Goal: Task Accomplishment & Management: Manage account settings

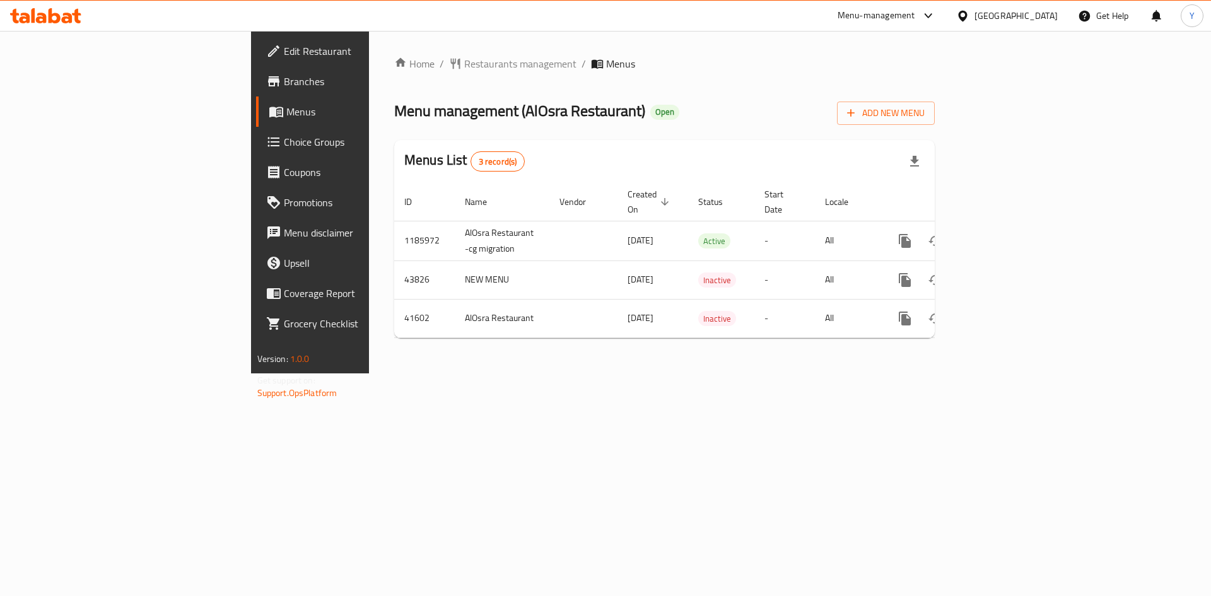
click at [284, 134] on span "Choice Groups" at bounding box center [364, 141] width 160 height 15
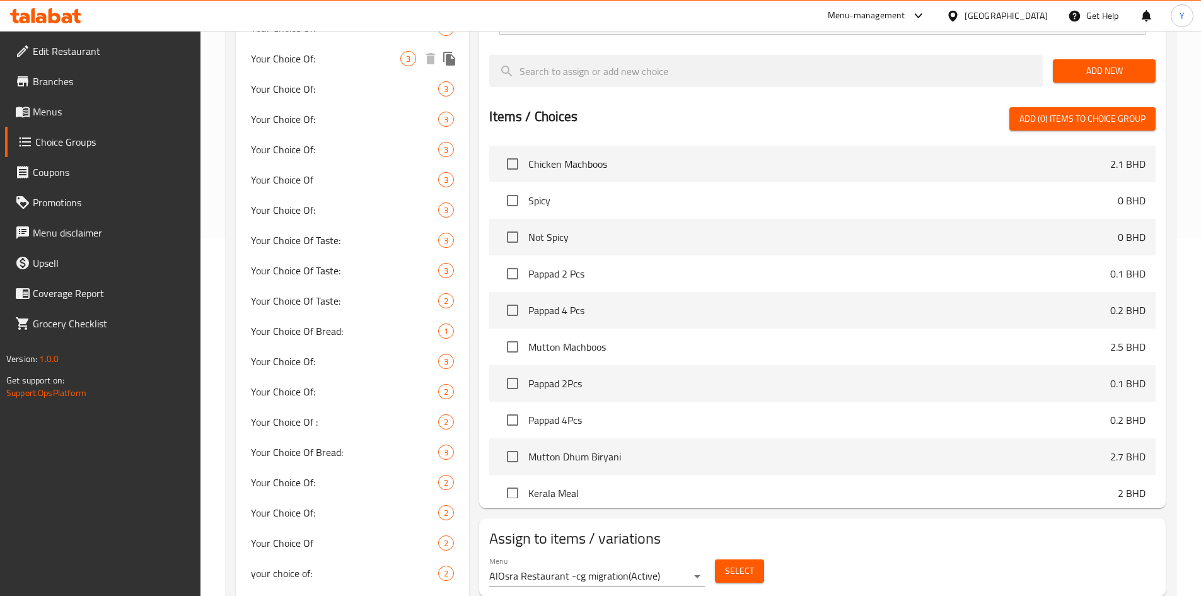
scroll to position [378, 0]
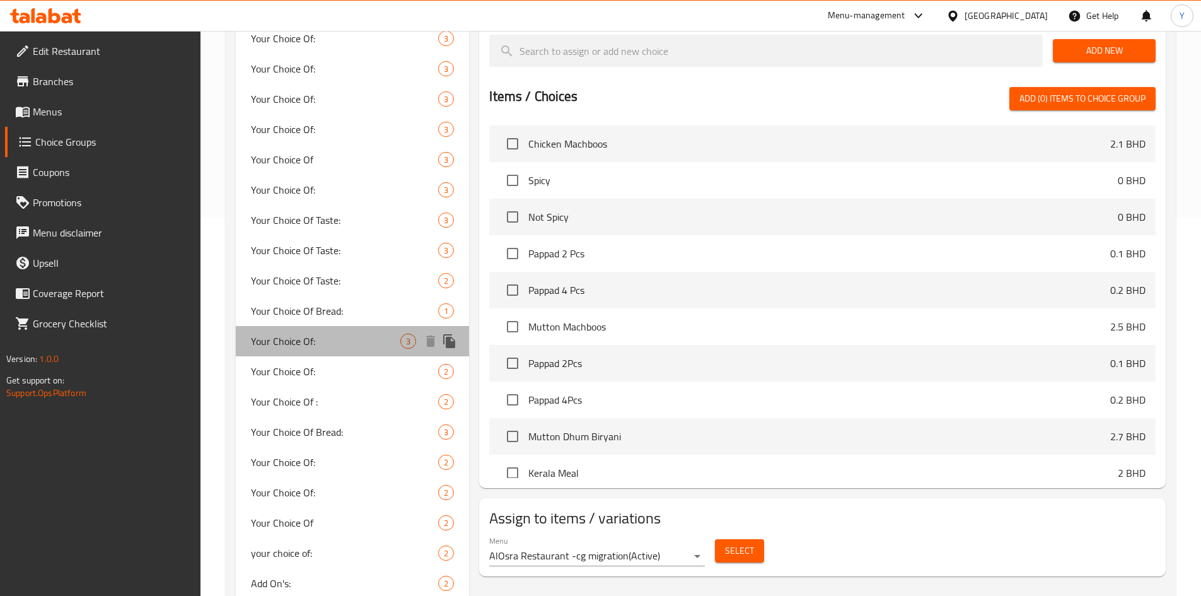
click at [336, 340] on span "Your Choice Of:" at bounding box center [326, 341] width 150 height 15
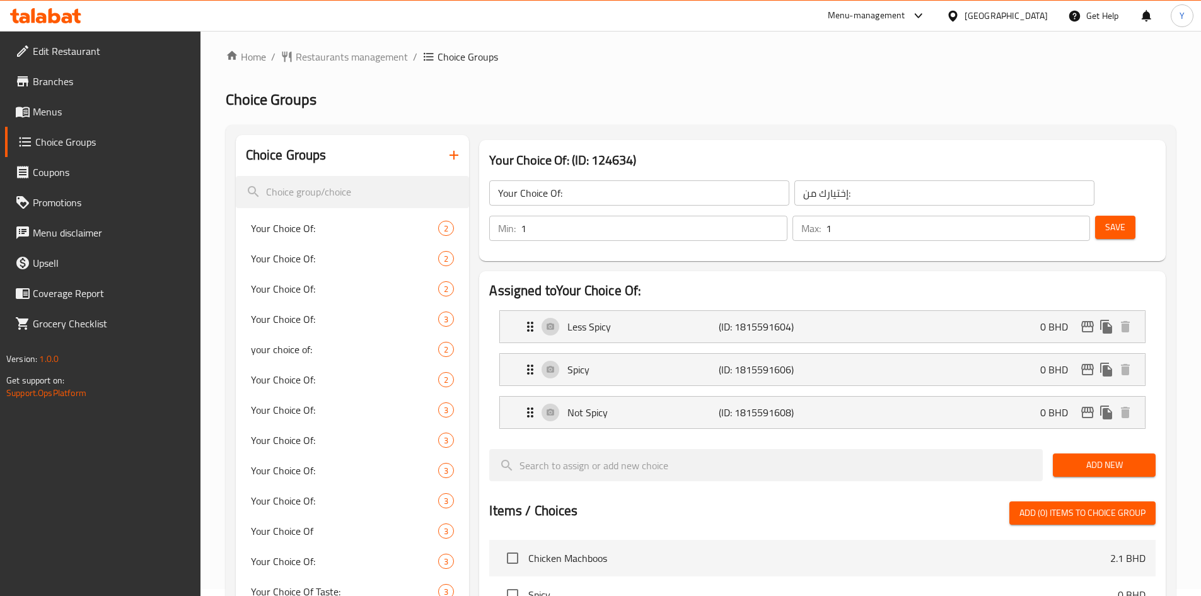
scroll to position [0, 0]
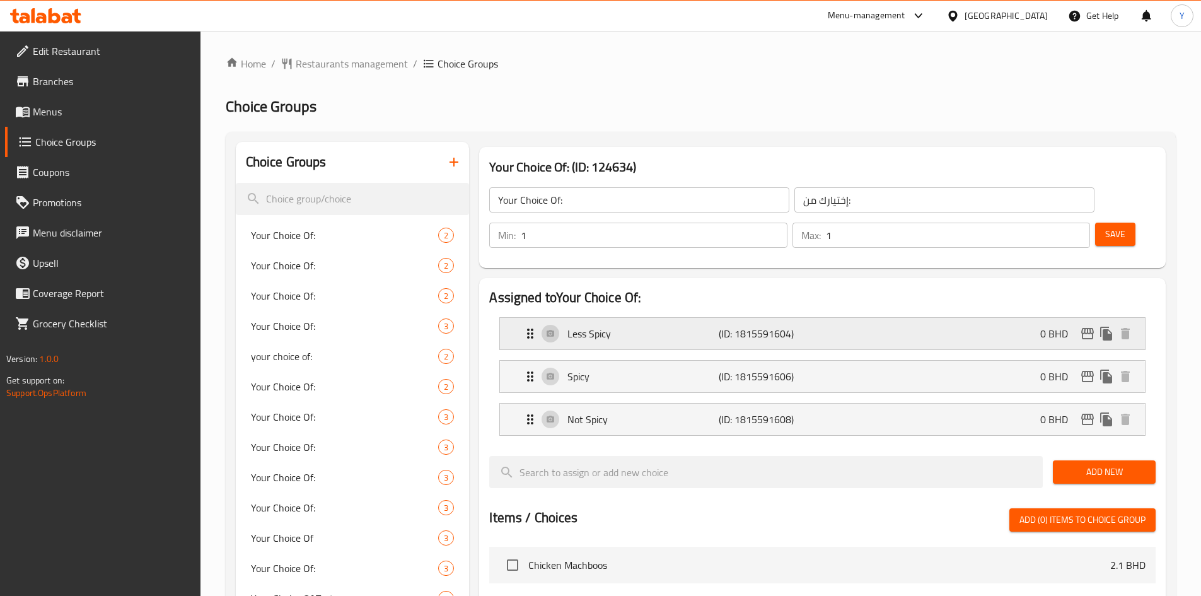
click at [620, 326] on p "Less Spicy" at bounding box center [642, 333] width 151 height 15
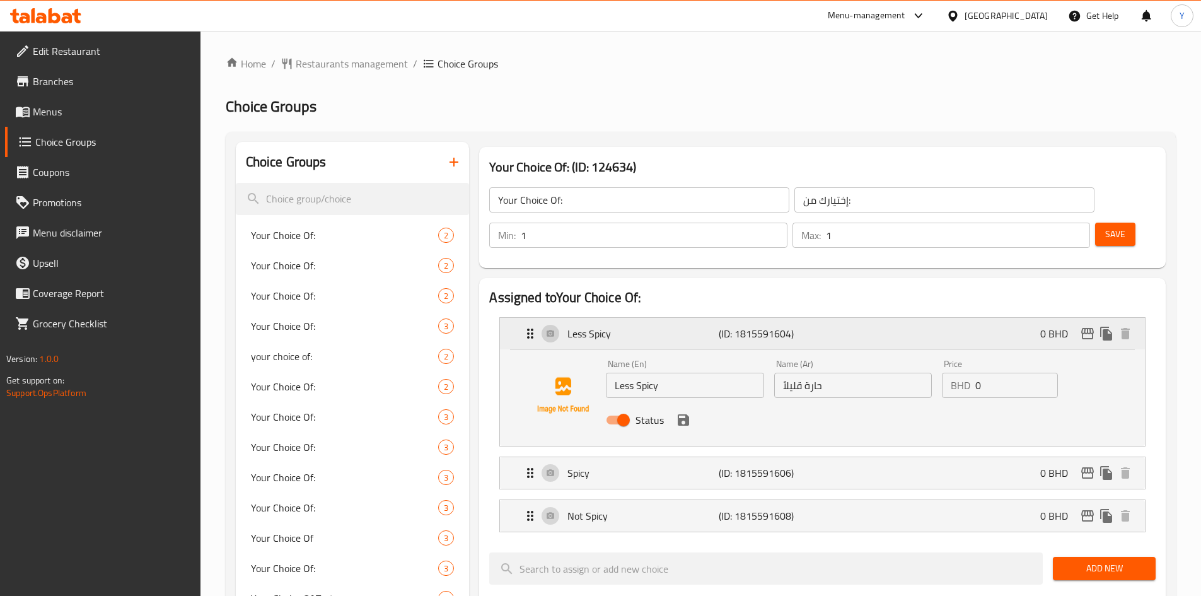
scroll to position [63, 0]
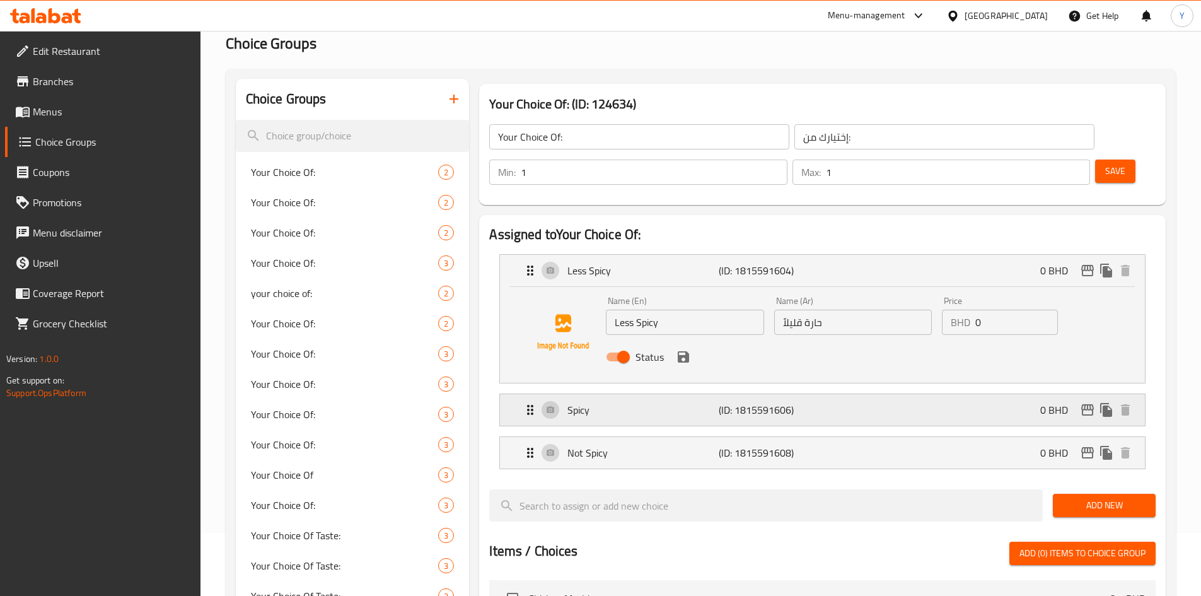
click at [677, 394] on div "Spicy (ID: 1815591606) 0 BHD" at bounding box center [826, 410] width 607 height 32
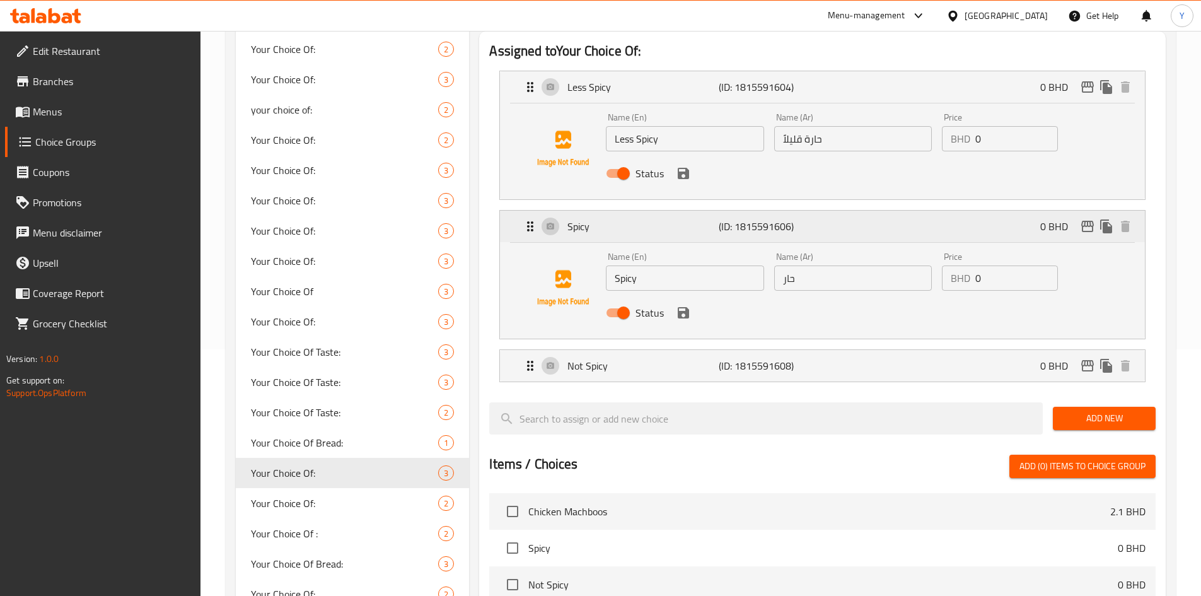
scroll to position [252, 0]
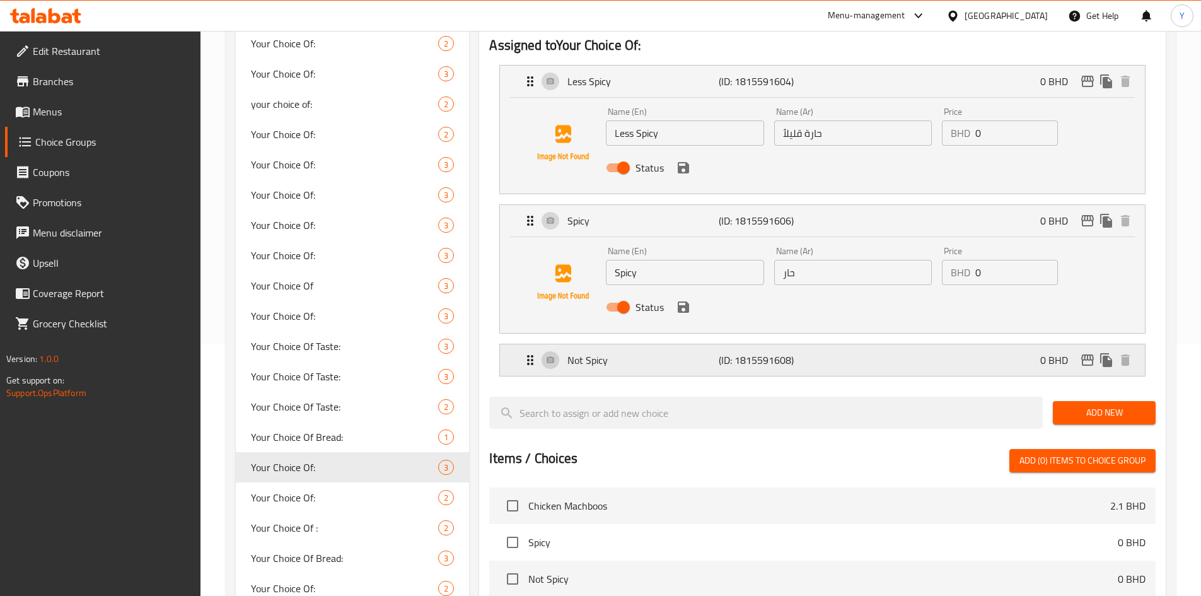
click at [716, 344] on div "Not Spicy (ID: 1815591608) 0 BHD" at bounding box center [826, 360] width 607 height 32
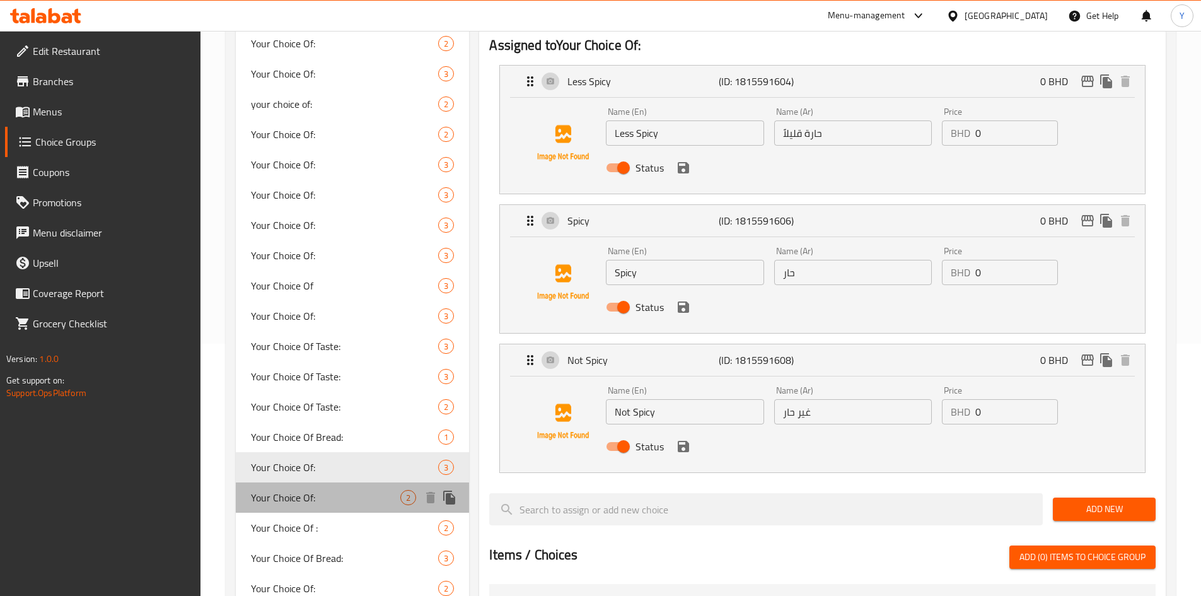
click at [334, 503] on span "Your Choice Of:" at bounding box center [326, 497] width 150 height 15
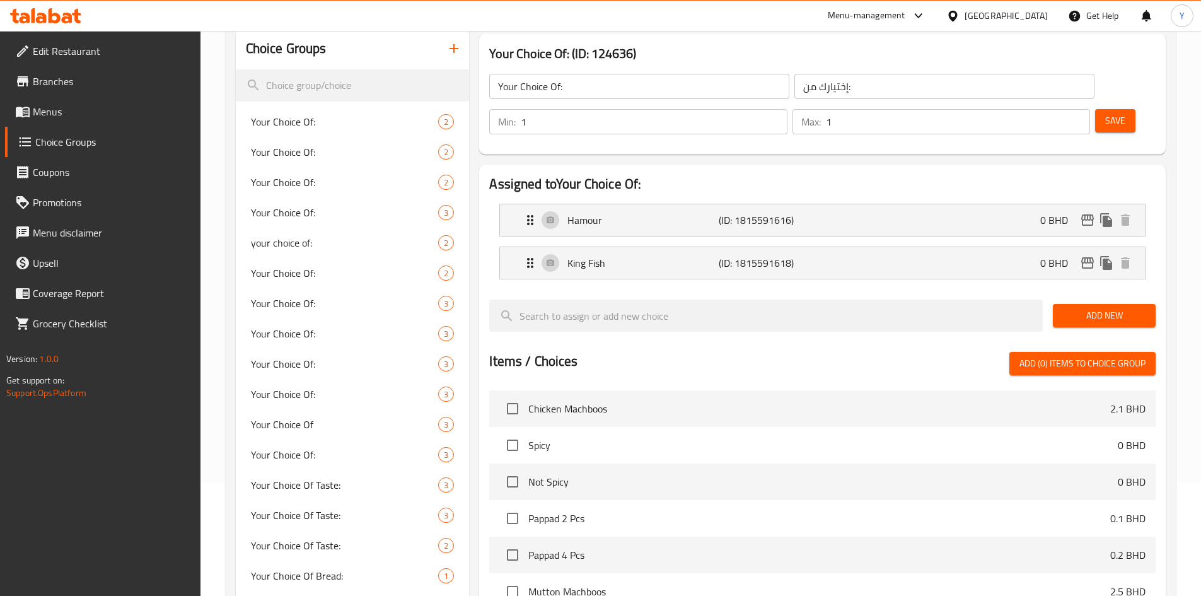
scroll to position [0, 0]
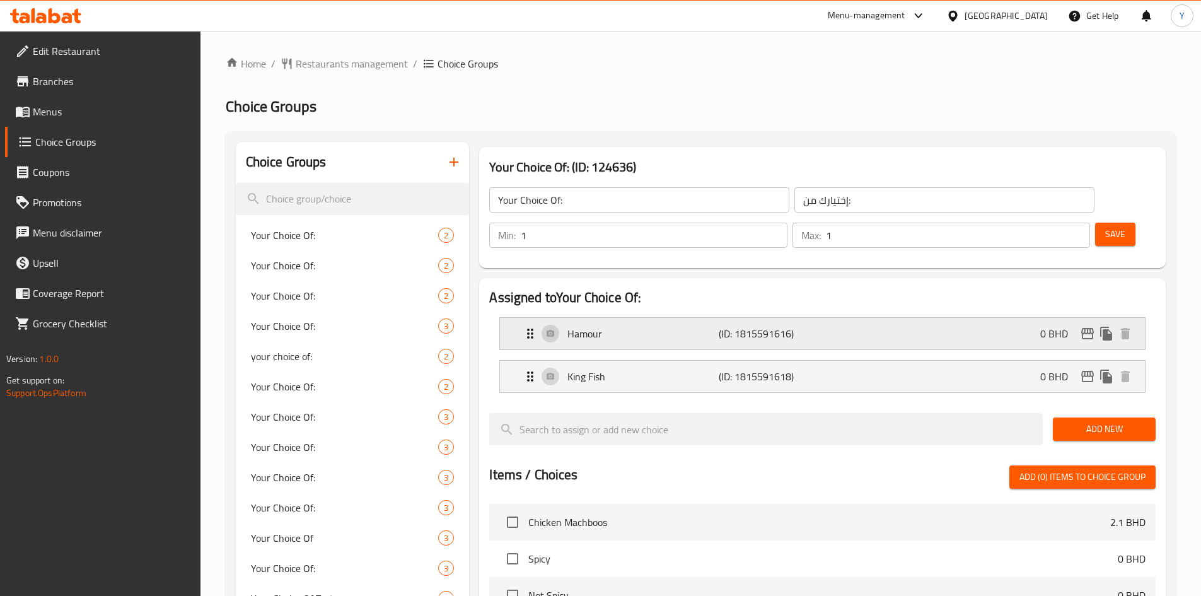
click at [678, 326] on p "Hamour" at bounding box center [642, 333] width 151 height 15
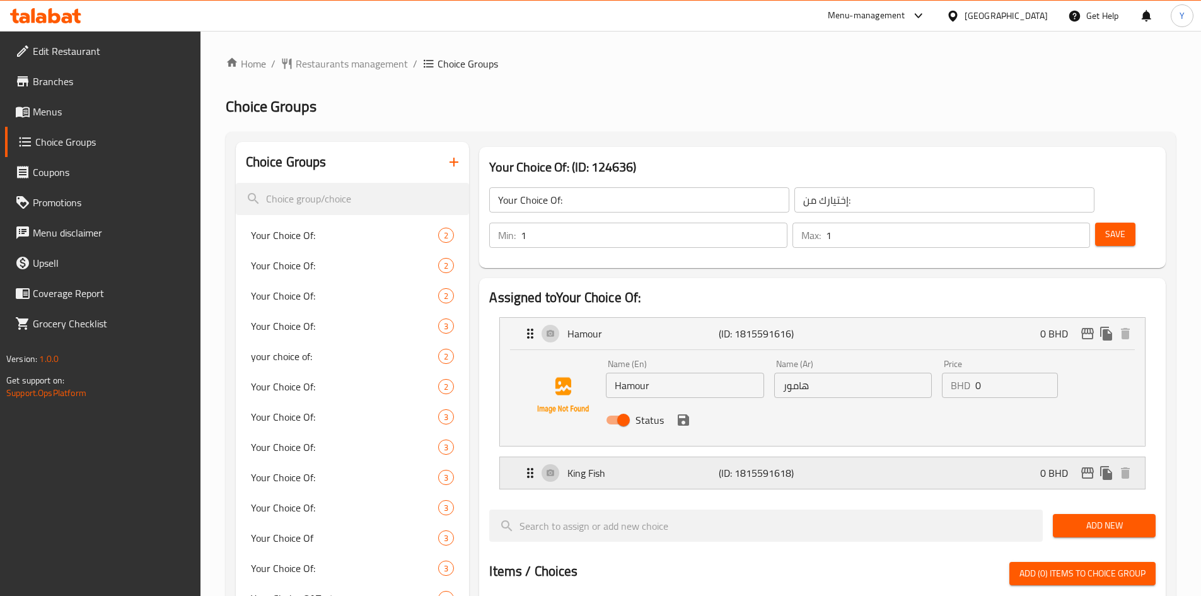
click at [712, 457] on div "King Fish (ID: 1815591618) 0 BHD" at bounding box center [826, 473] width 607 height 32
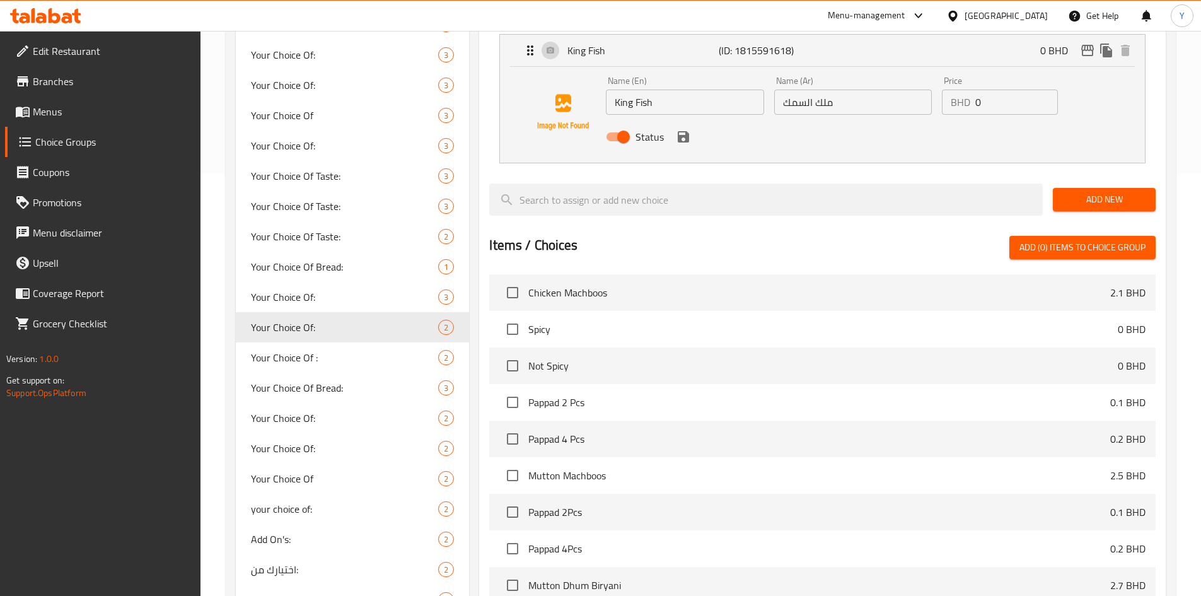
scroll to position [504, 0]
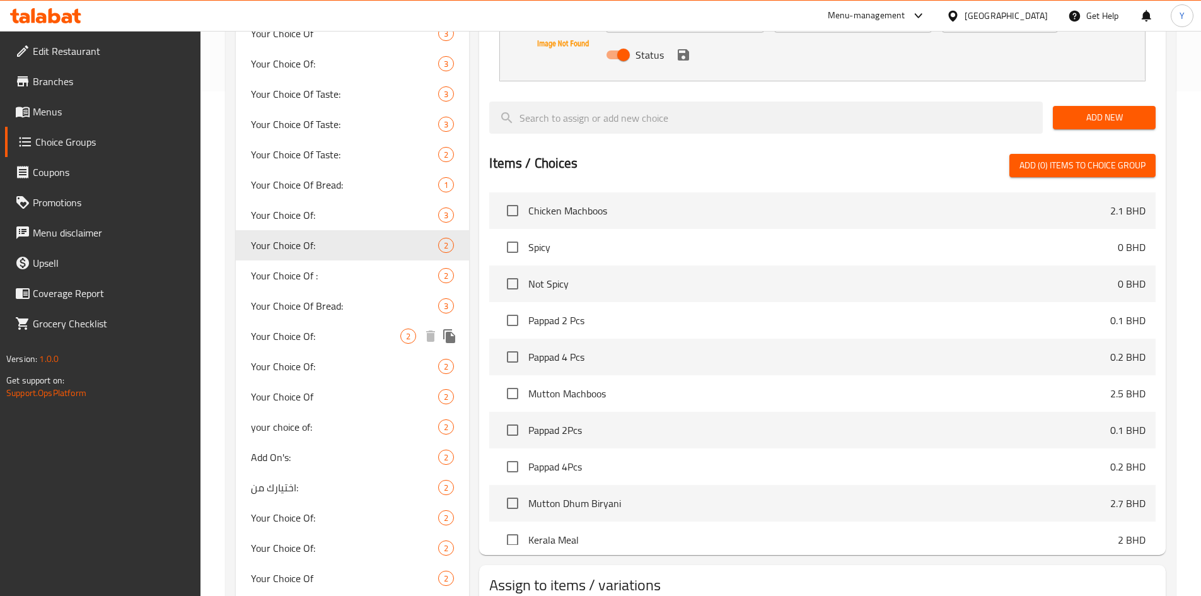
click at [340, 334] on span "Your Choice Of:" at bounding box center [326, 335] width 150 height 15
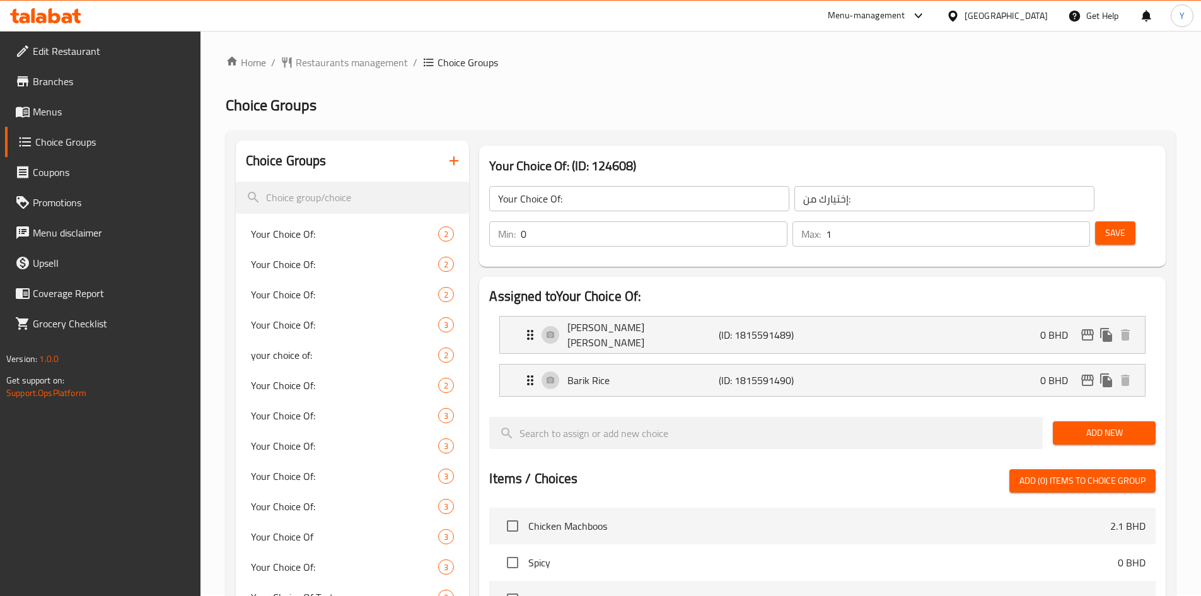
scroll to position [0, 0]
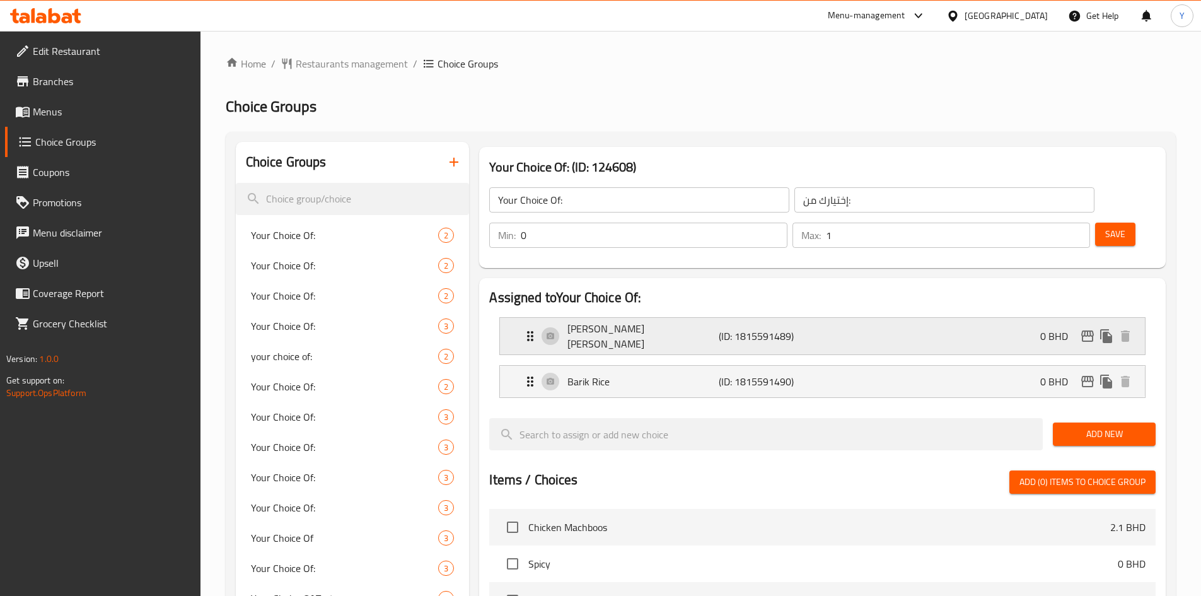
click at [634, 318] on div "Matta Rice (ID: 1815591489) 0 BHD" at bounding box center [826, 336] width 607 height 37
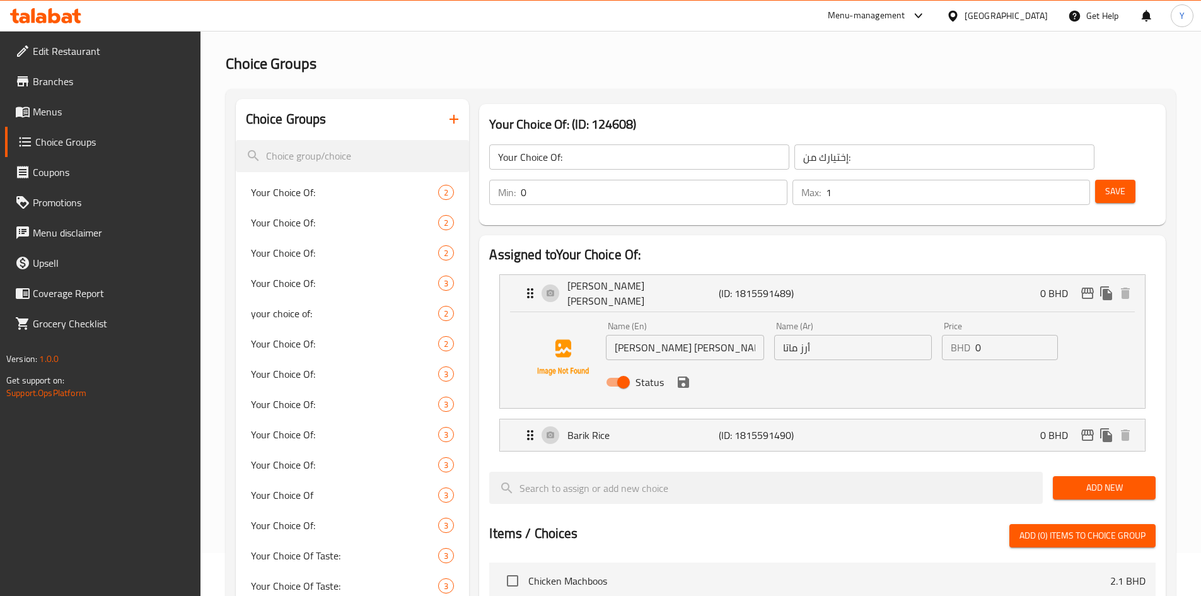
scroll to position [63, 0]
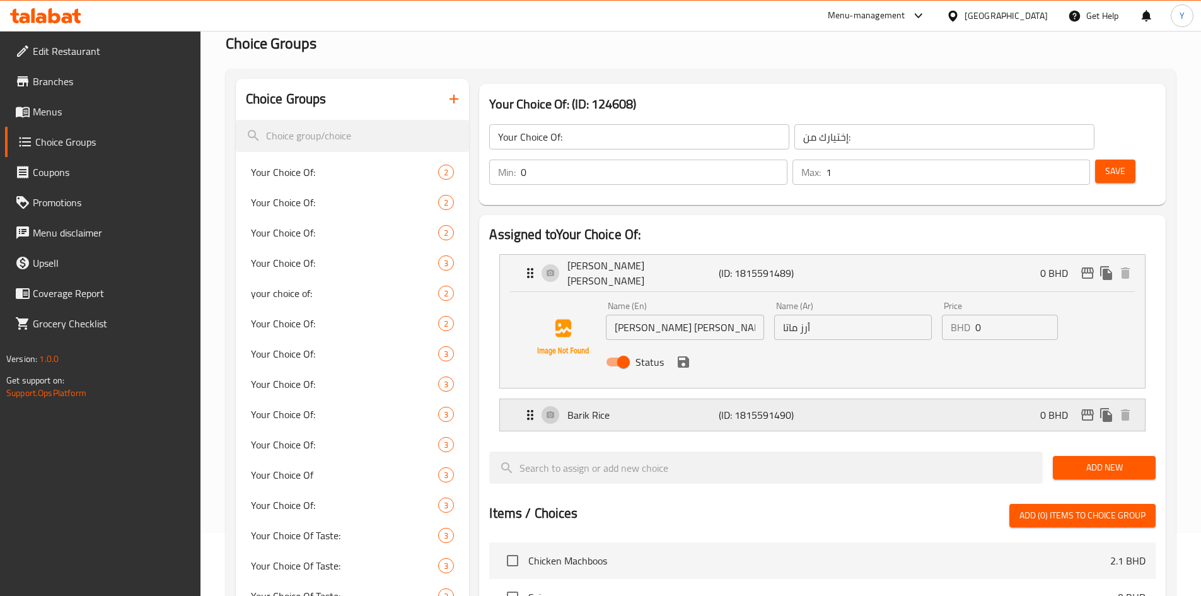
click at [690, 399] on div "Barik Rice (ID: 1815591490) 0 BHD" at bounding box center [826, 415] width 607 height 32
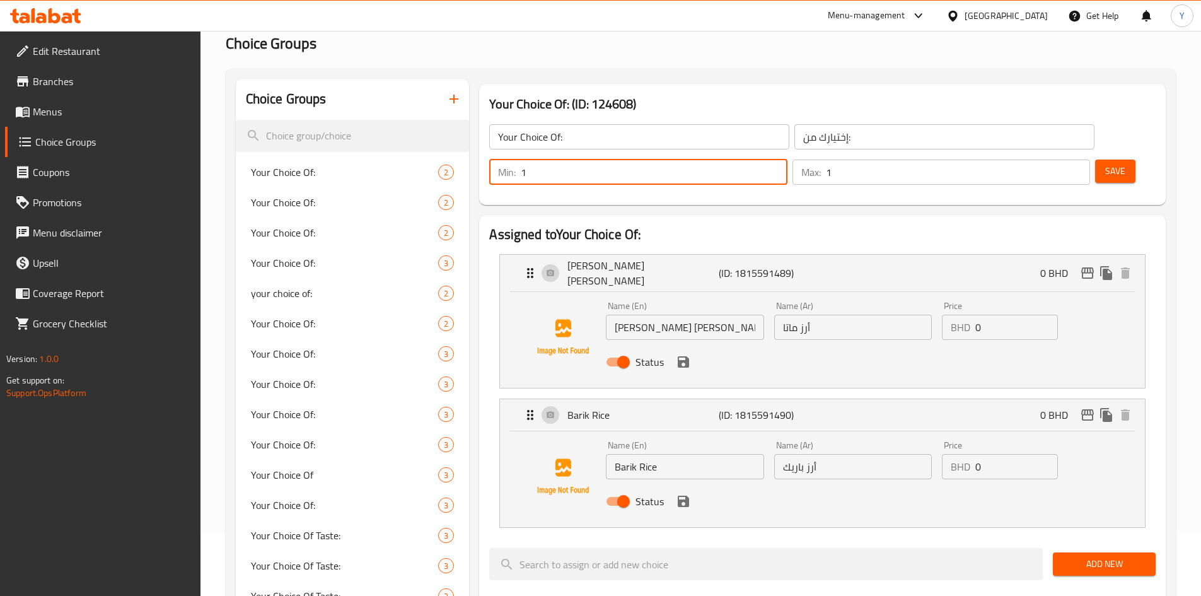
type input "1"
click at [787, 160] on input "1" at bounding box center [654, 172] width 266 height 25
click at [1105, 163] on span "Save" at bounding box center [1115, 171] width 20 height 16
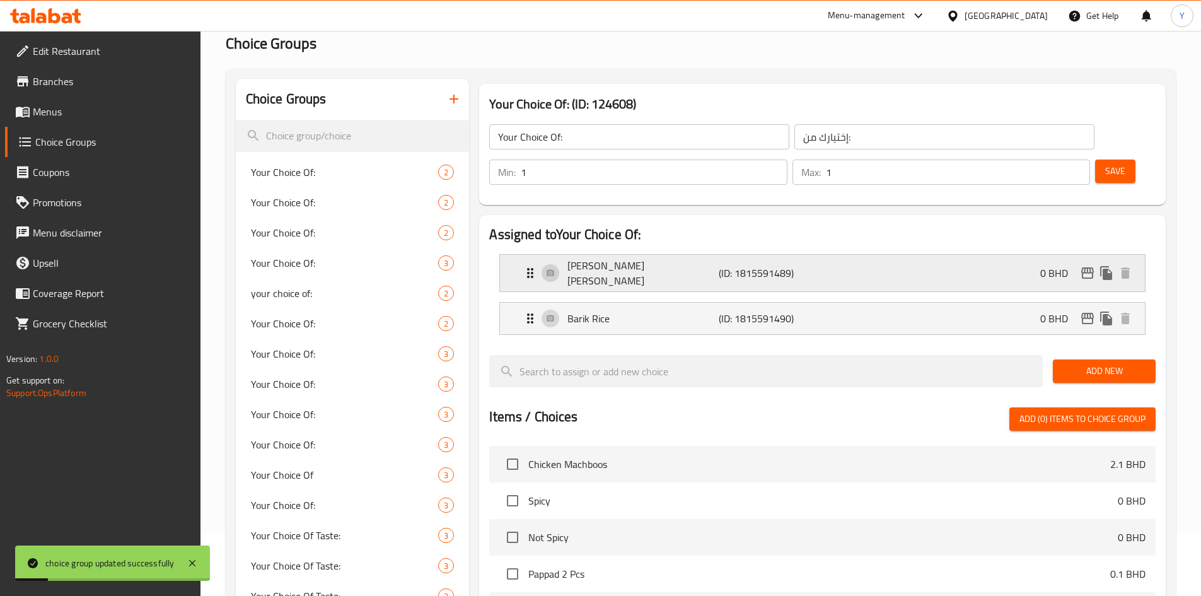
click at [883, 255] on div "Matta Rice (ID: 1815591489) 0 BHD" at bounding box center [826, 273] width 607 height 37
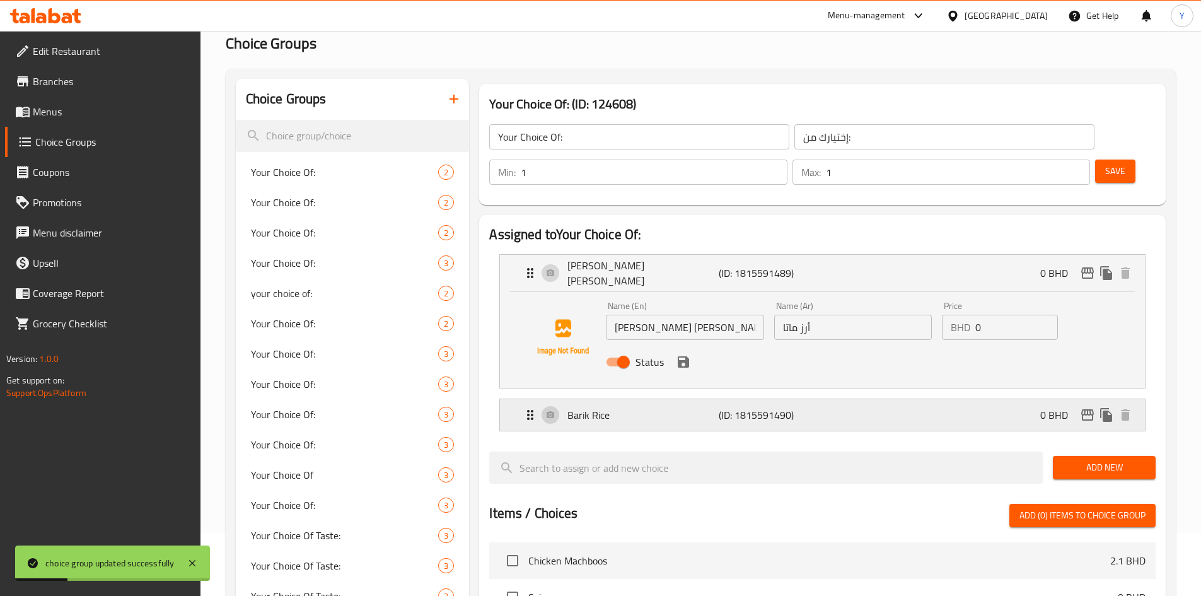
click at [854, 399] on div "Barik Rice (ID: 1815591490) 0 BHD" at bounding box center [826, 415] width 607 height 32
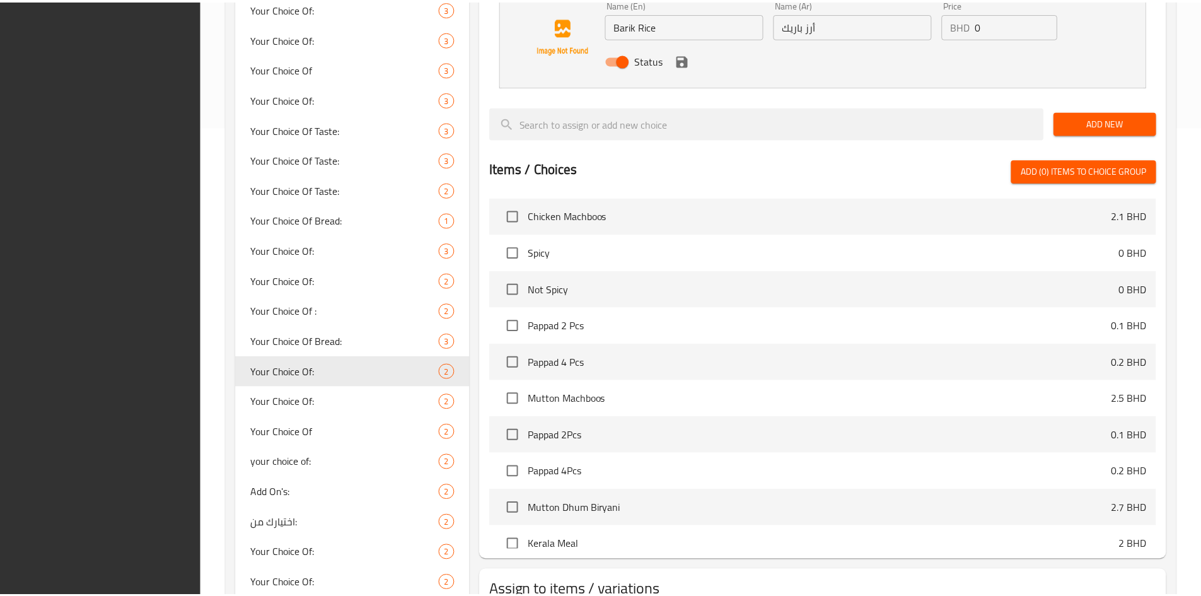
scroll to position [724, 0]
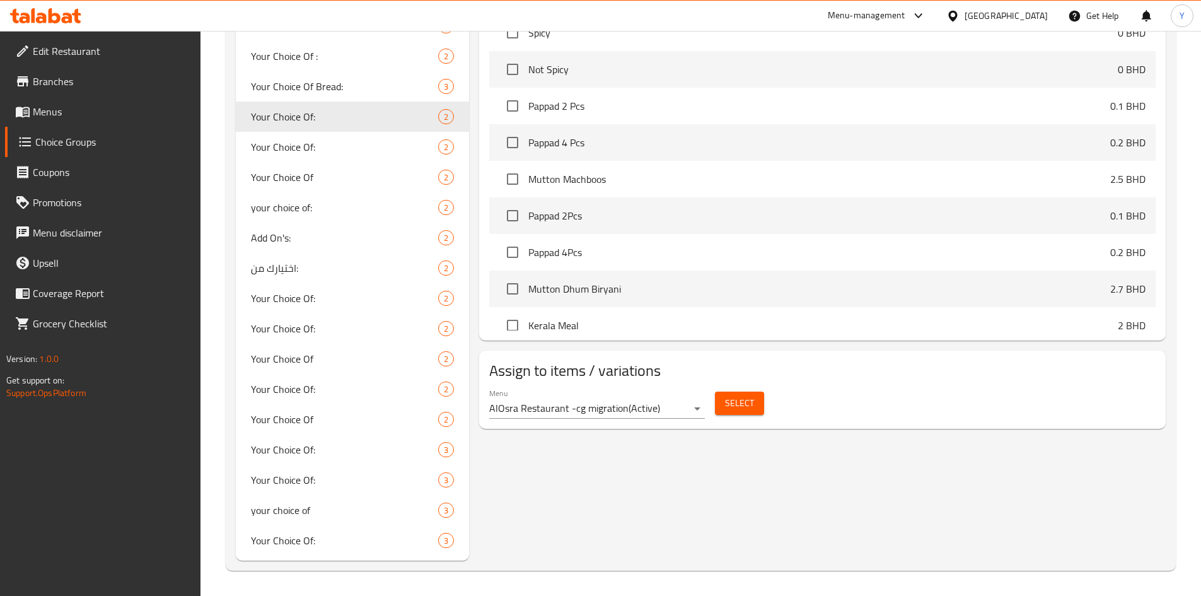
click at [1025, 11] on div "[GEOGRAPHIC_DATA]" at bounding box center [1006, 16] width 83 height 14
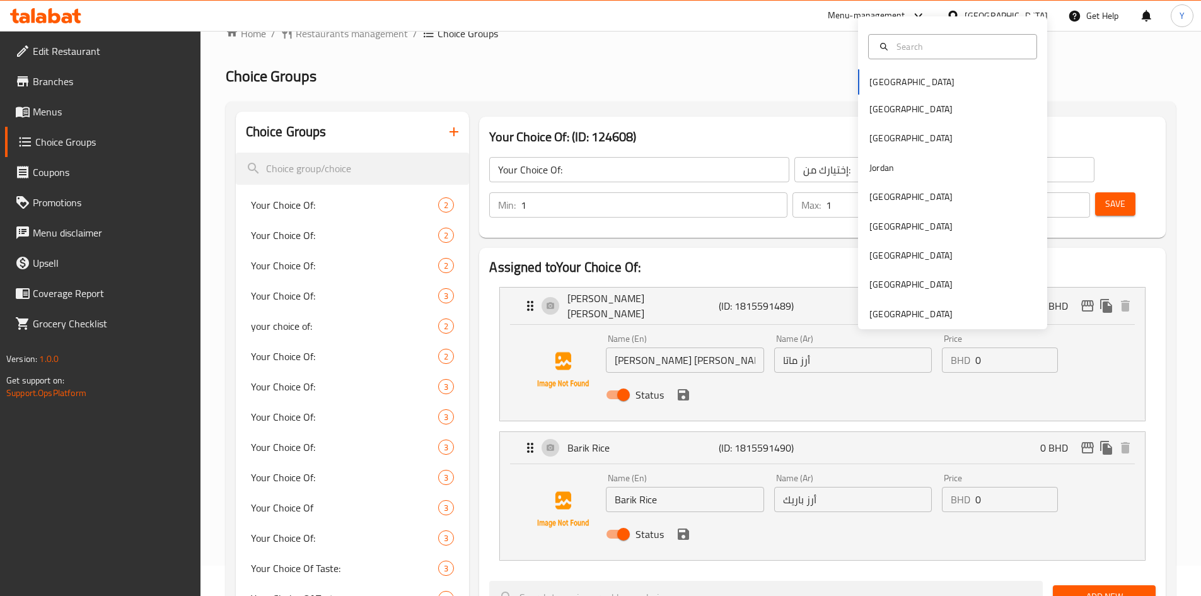
scroll to position [0, 0]
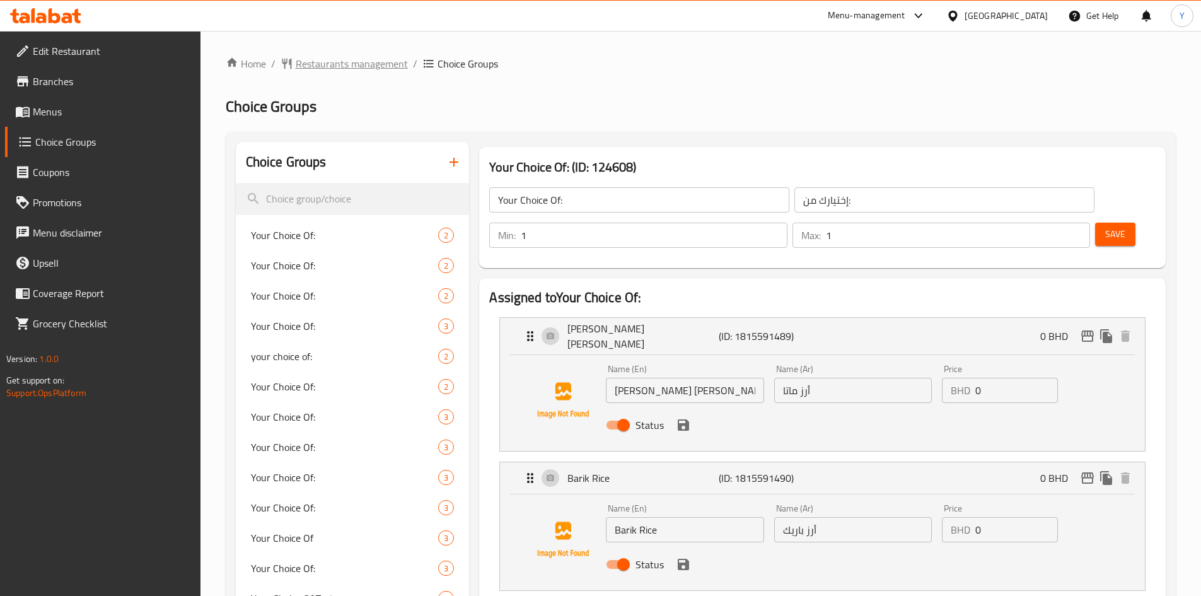
click at [344, 56] on span "Restaurants management" at bounding box center [352, 63] width 112 height 15
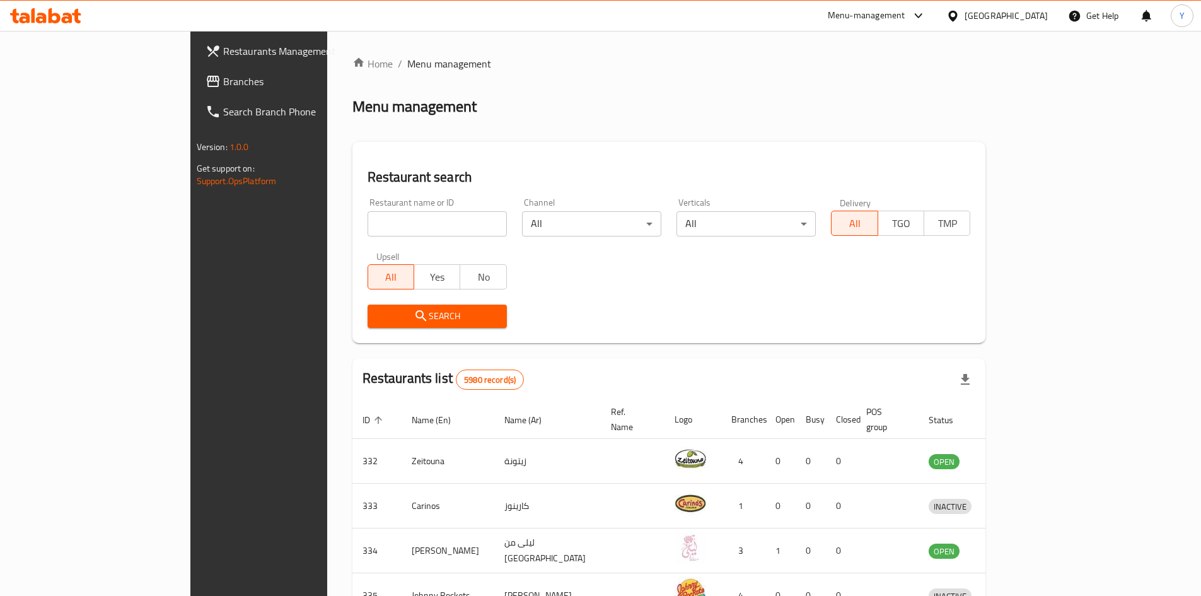
click at [223, 85] on span "Branches" at bounding box center [302, 81] width 158 height 15
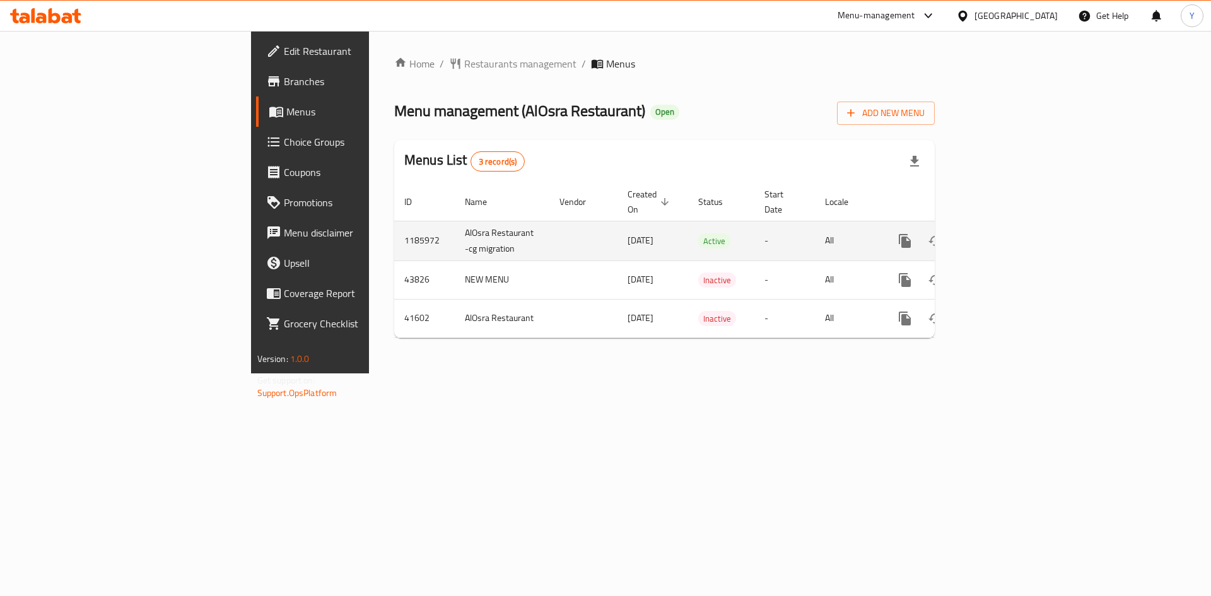
click at [1003, 233] on icon "enhanced table" at bounding box center [995, 240] width 15 height 15
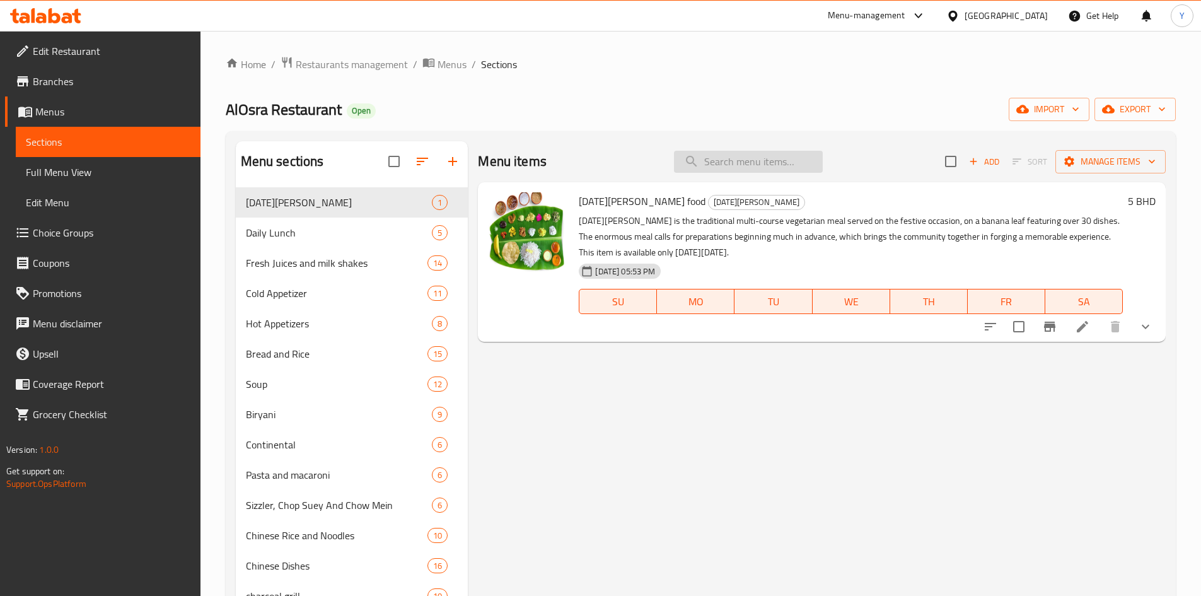
click at [799, 171] on input "search" at bounding box center [748, 162] width 149 height 22
paste input "[DATE][PERSON_NAME] food"
type input "[DATE][PERSON_NAME] food"
click at [1082, 329] on icon at bounding box center [1082, 326] width 11 height 11
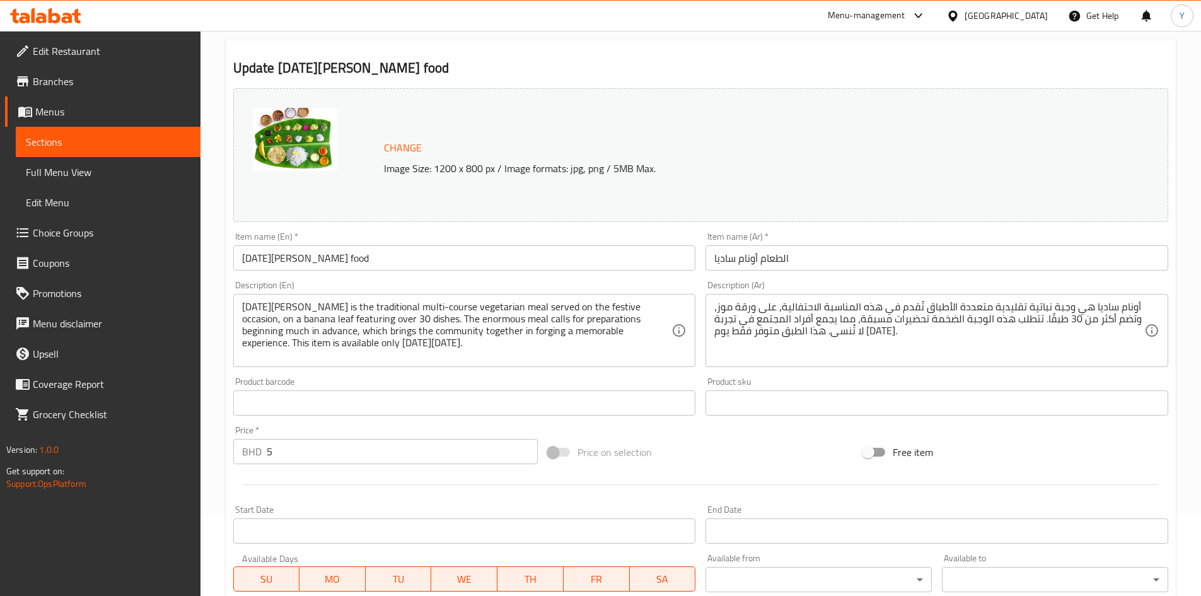
scroll to position [334, 0]
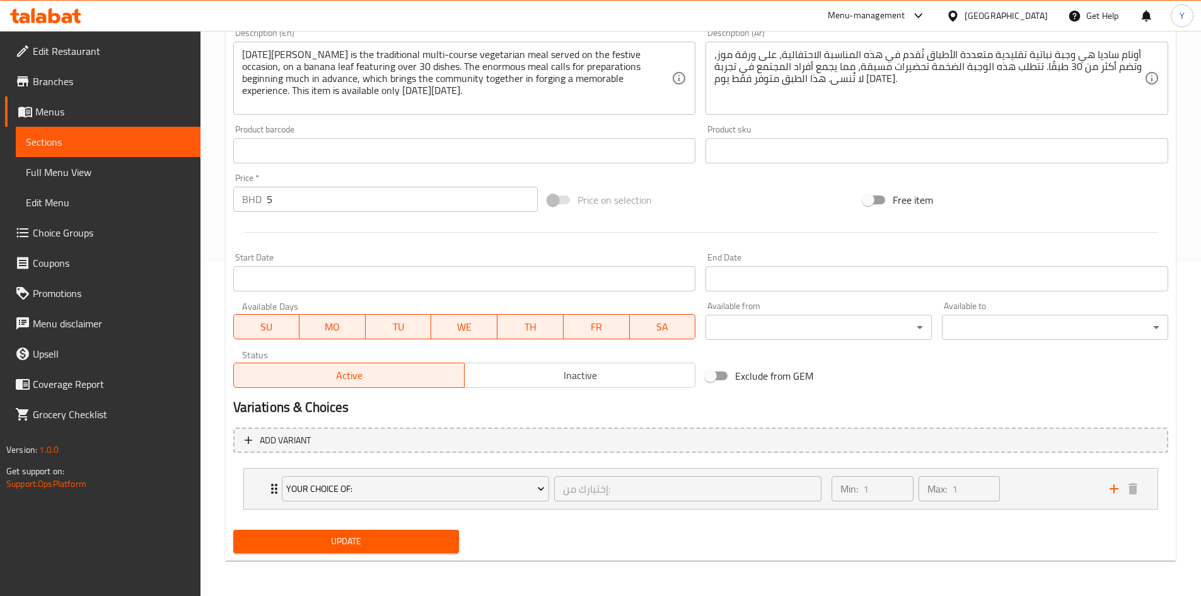
click at [678, 327] on span "SA" at bounding box center [663, 327] width 56 height 18
click at [521, 321] on span "TH" at bounding box center [530, 327] width 56 height 18
drag, startPoint x: 465, startPoint y: 322, endPoint x: 401, endPoint y: 323, distance: 64.3
click at [463, 322] on span "WE" at bounding box center [465, 327] width 56 height 18
drag, startPoint x: 401, startPoint y: 323, endPoint x: 348, endPoint y: 323, distance: 53.0
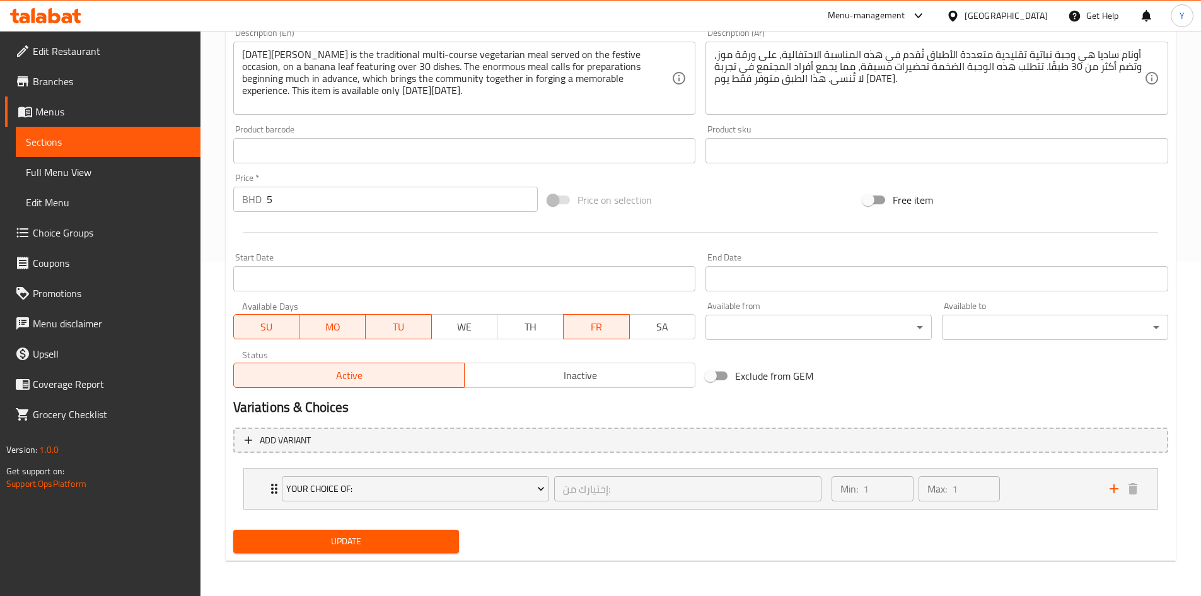
click at [398, 323] on span "TU" at bounding box center [399, 327] width 56 height 18
click at [344, 323] on span "MO" at bounding box center [333, 327] width 56 height 18
click at [275, 322] on span "SU" at bounding box center [267, 327] width 56 height 18
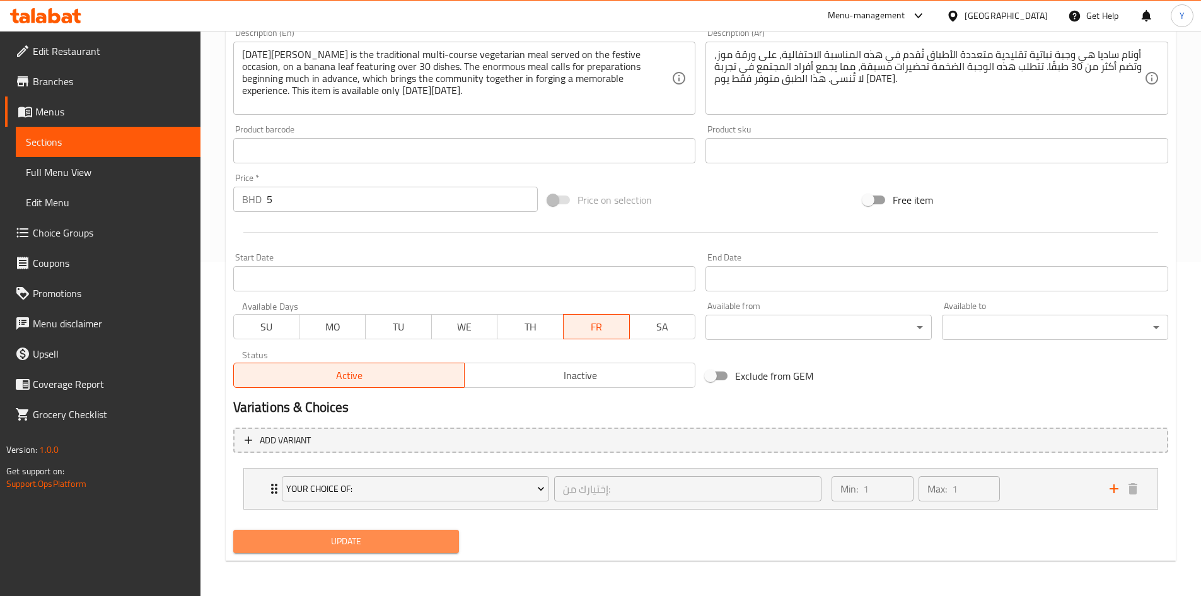
click at [386, 543] on span "Update" at bounding box center [346, 541] width 206 height 16
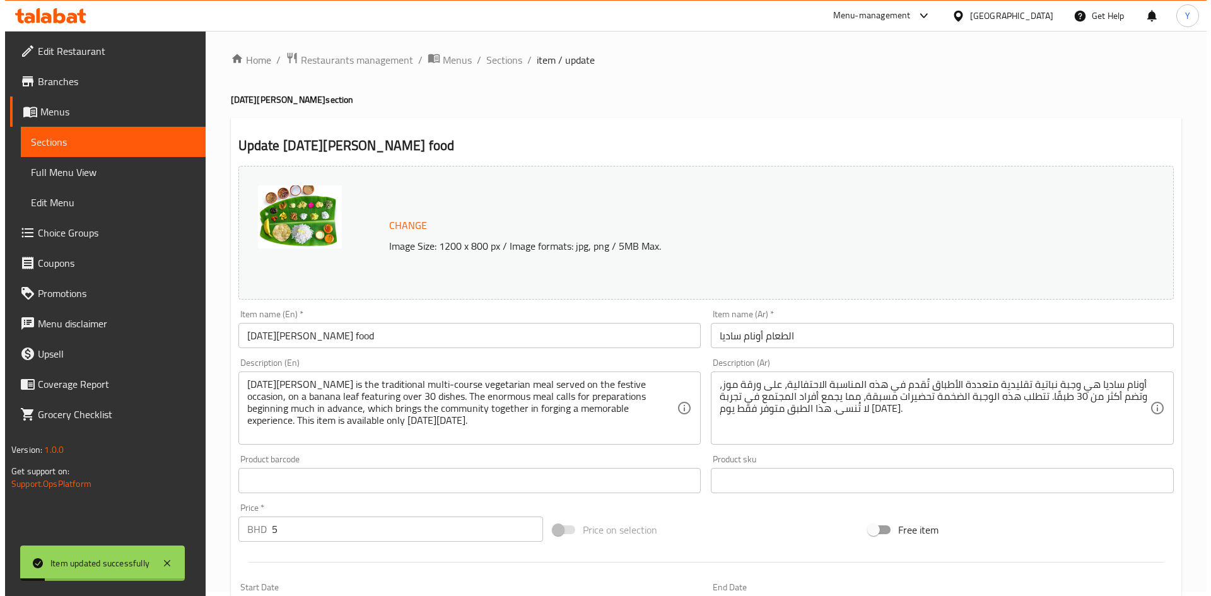
scroll to position [0, 0]
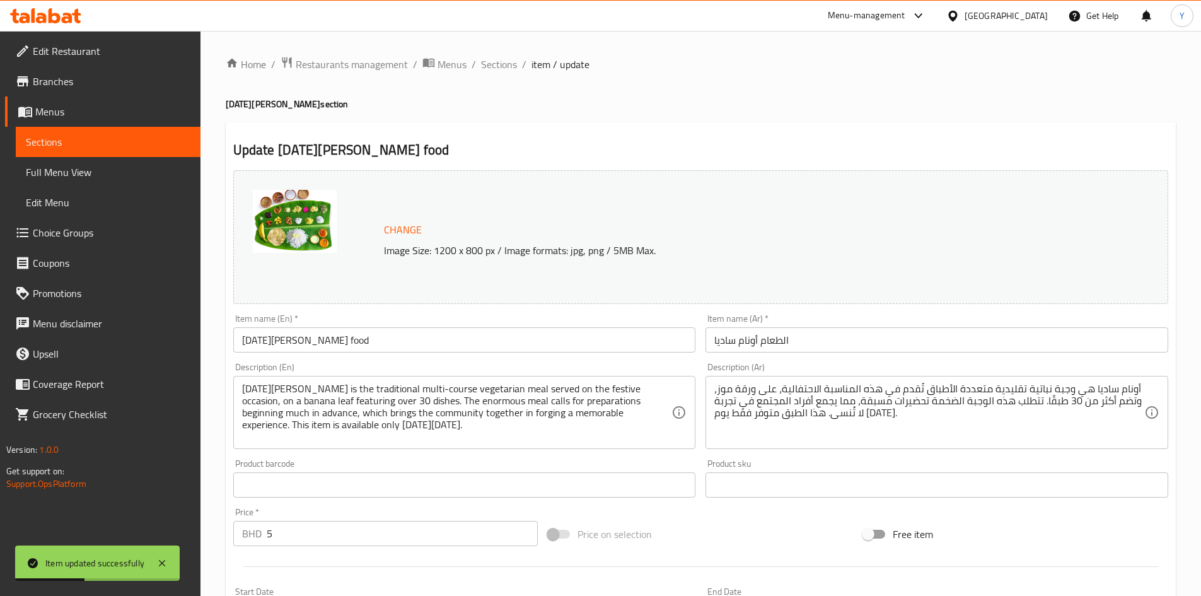
click at [110, 170] on span "Full Menu View" at bounding box center [108, 172] width 165 height 15
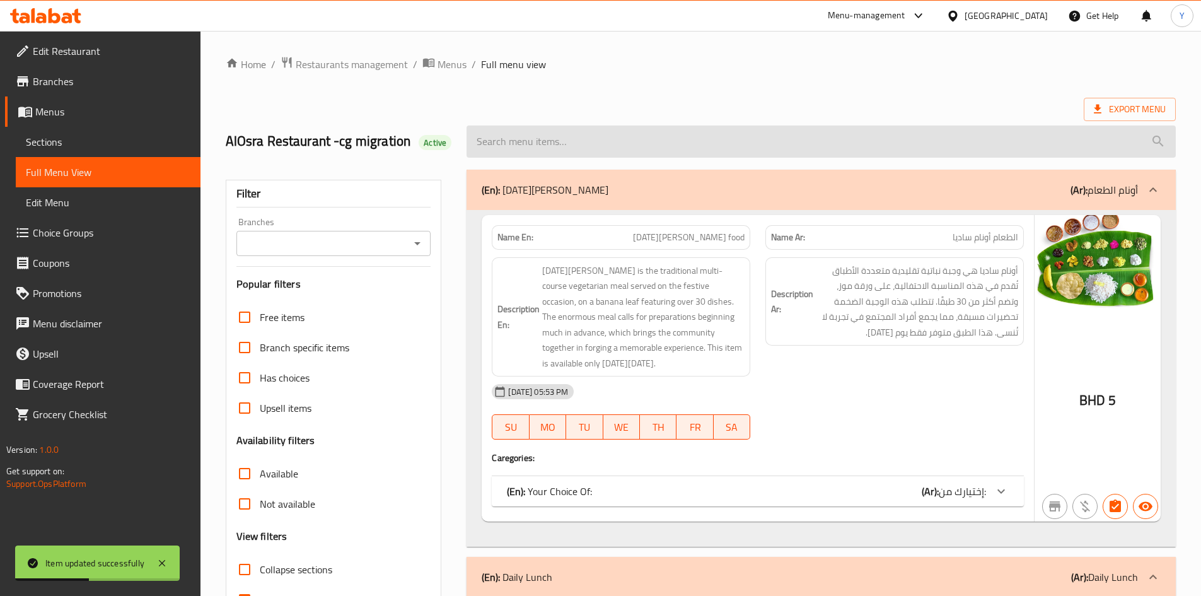
click at [647, 139] on input "search" at bounding box center [821, 141] width 709 height 32
paste input "[DATE][PERSON_NAME] food"
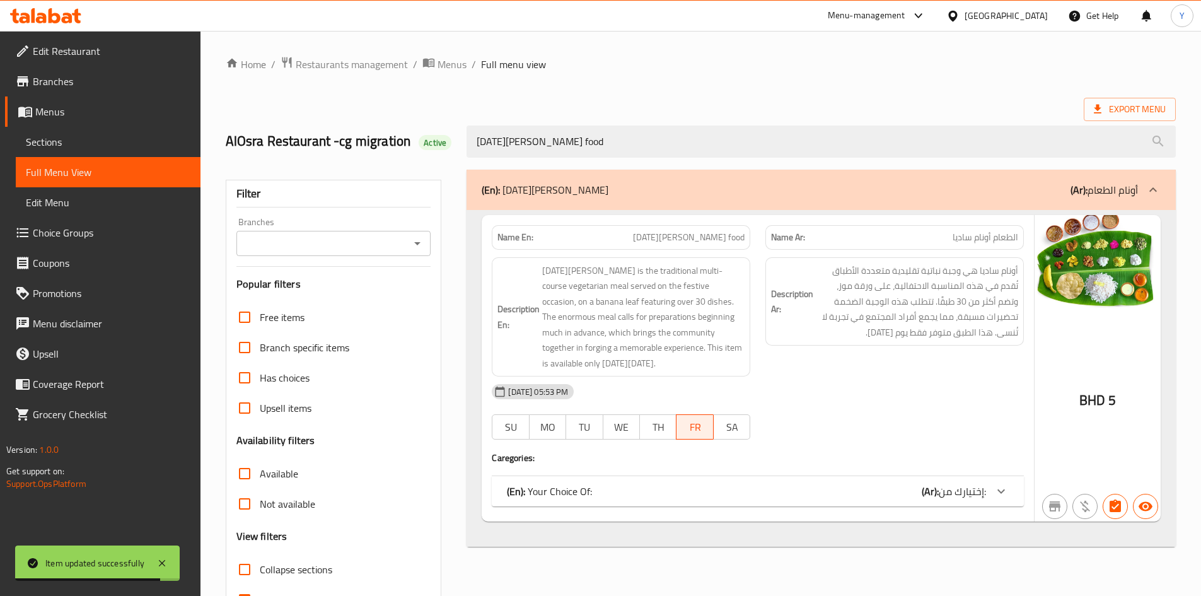
type input "[DATE][PERSON_NAME] food"
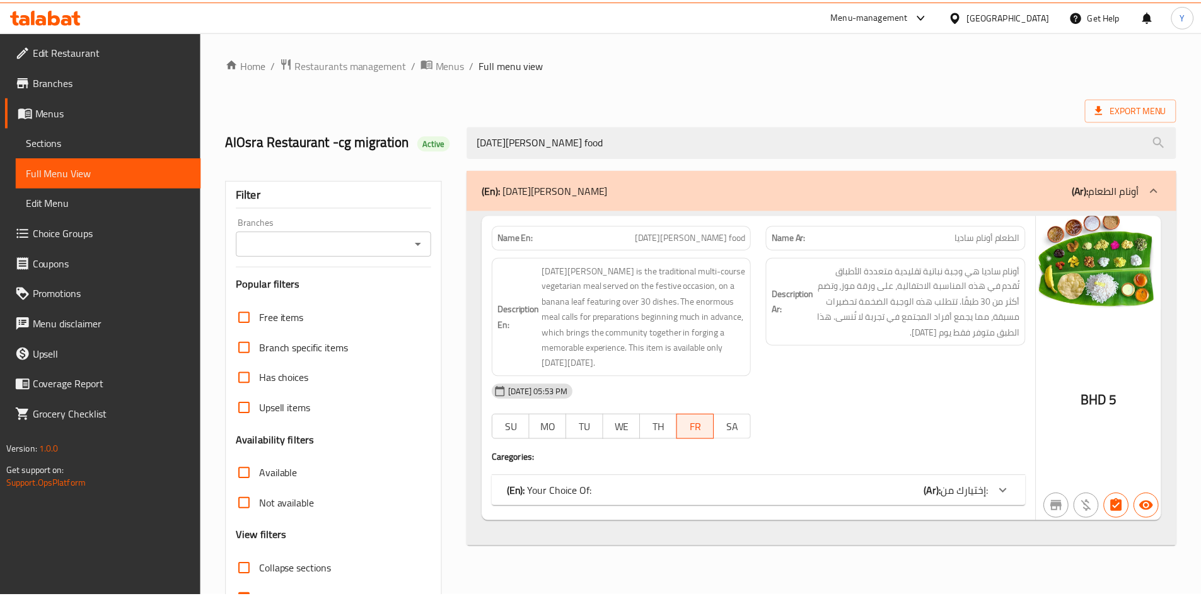
scroll to position [75, 0]
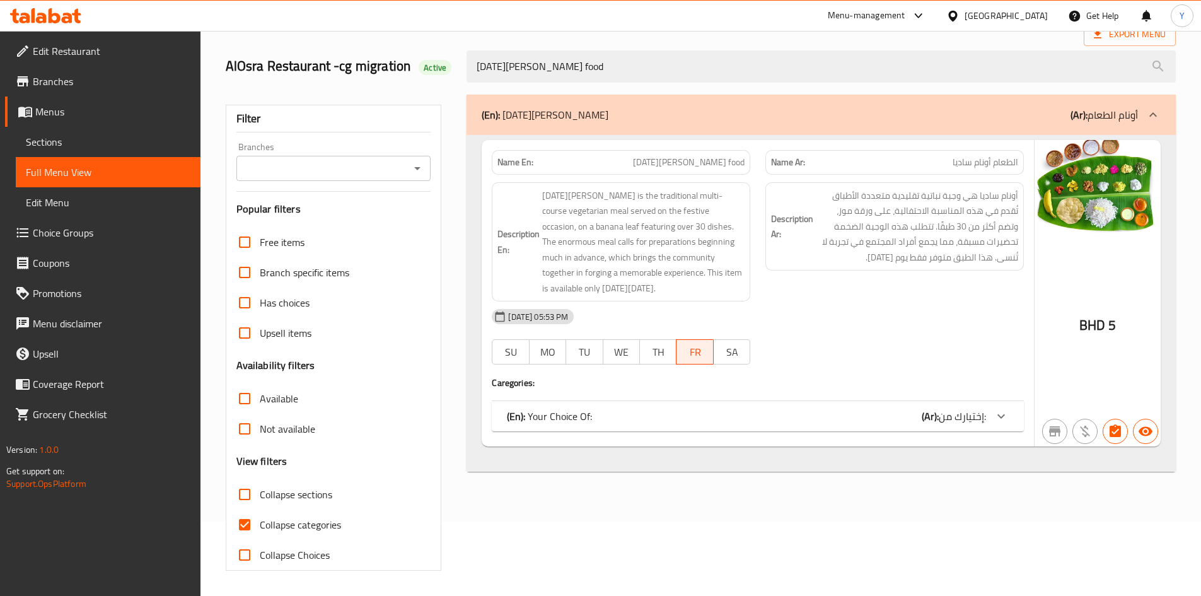
click at [692, 412] on div "(En): Your Choice Of: (Ar): إختيارك من:" at bounding box center [746, 416] width 479 height 15
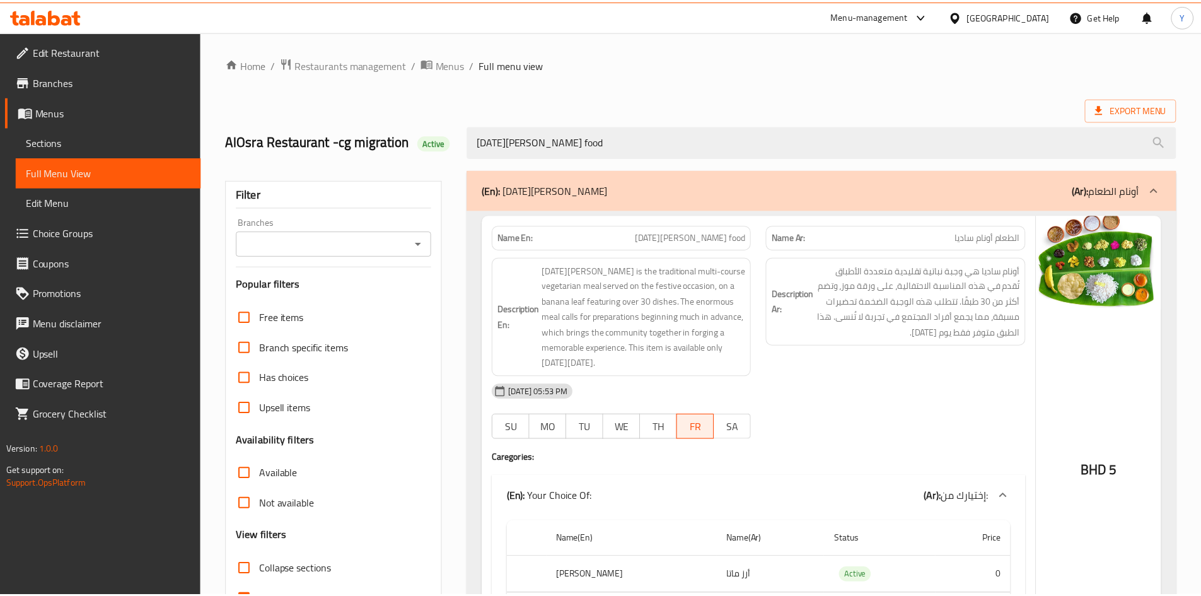
scroll to position [117, 0]
